Goal: Navigation & Orientation: Find specific page/section

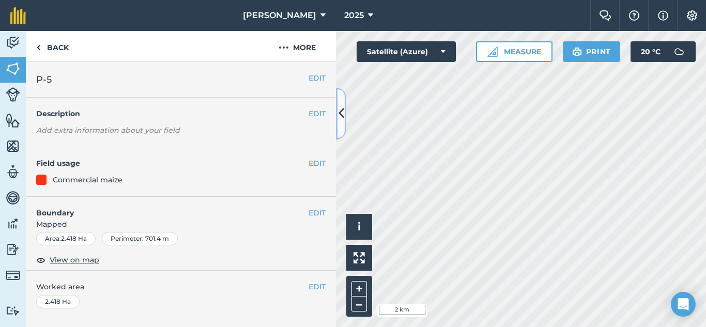
click at [343, 112] on icon at bounding box center [342, 113] width 6 height 18
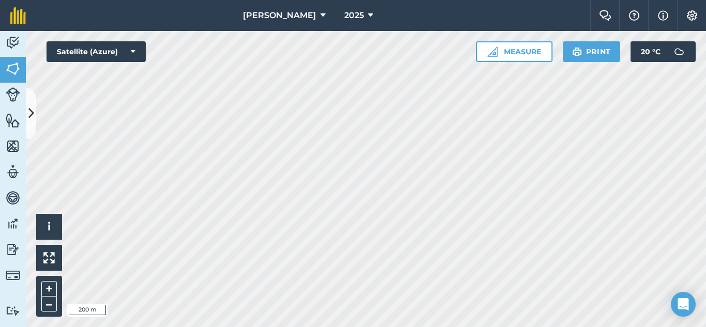
click at [309, 0] on html "[PERSON_NAME] 2025 Farm Chat Help Info Settings [PERSON_NAME] - 2025 Reproduced…" at bounding box center [353, 163] width 706 height 327
